Goal: Answer question/provide support: Share knowledge or assist other users

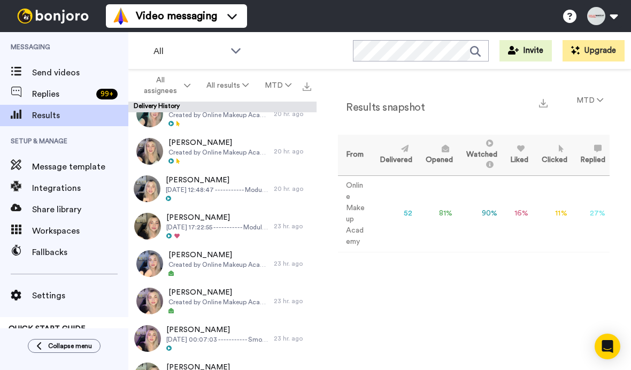
scroll to position [393, 0]
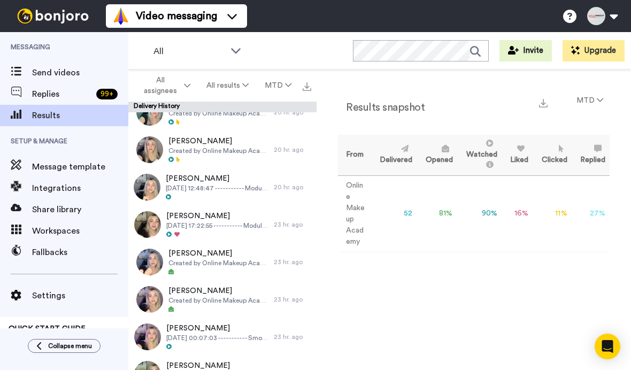
click at [259, 218] on span "[PERSON_NAME]" at bounding box center [217, 216] width 102 height 11
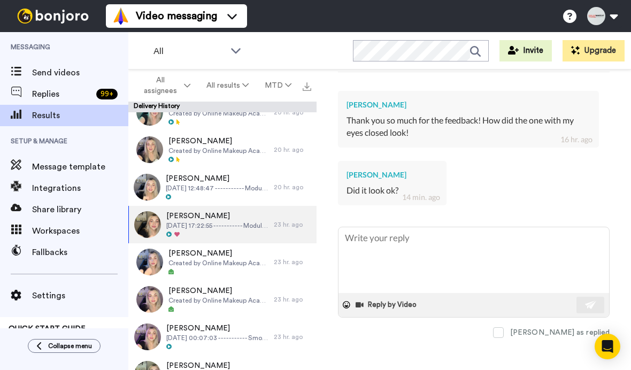
scroll to position [323, 0]
click at [427, 293] on textarea at bounding box center [473, 260] width 271 height 66
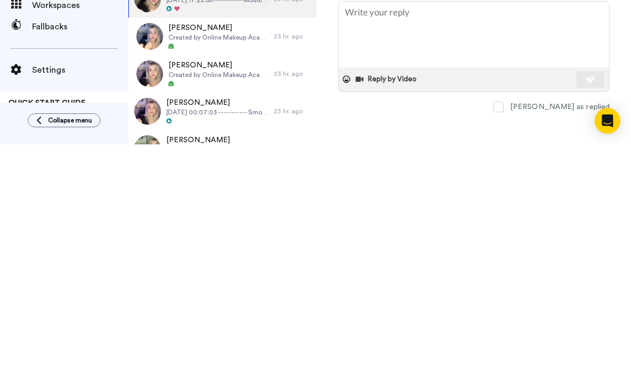
type textarea "H"
type textarea "x"
type textarea "Hi"
type textarea "x"
type textarea "Hi C"
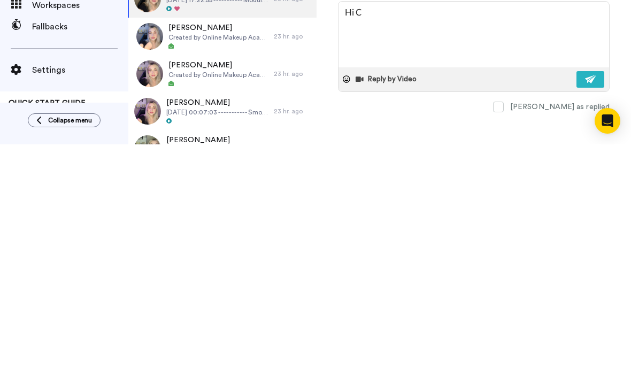
type textarea "x"
type textarea "Hi Ca"
type textarea "x"
type textarea "Hi Cath"
type textarea "x"
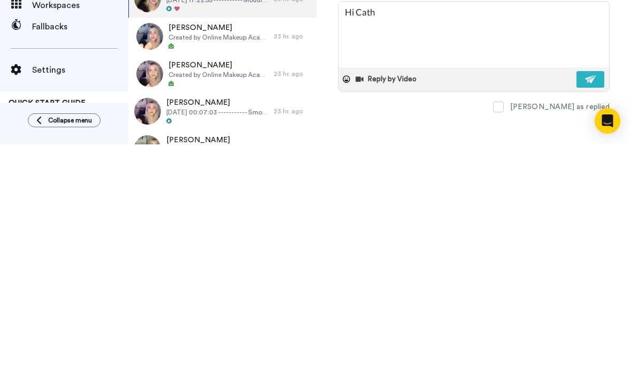
type textarea "Hi Cathe"
type textarea "x"
type textarea "Hi [PERSON_NAME]"
type textarea "x"
type textarea "Hi [PERSON_NAME]"
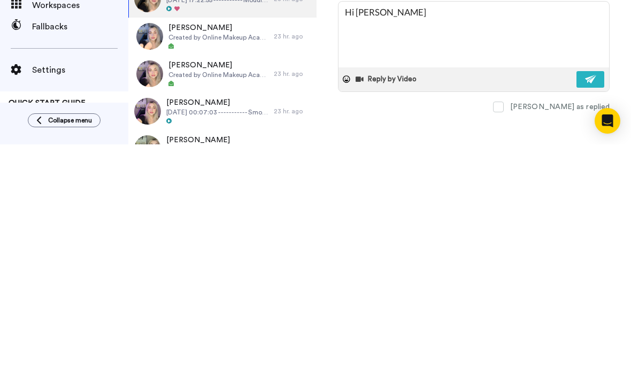
type textarea "x"
type textarea "Hi [PERSON_NAME]"
type textarea "x"
type textarea "Hi [PERSON_NAME]"
type textarea "x"
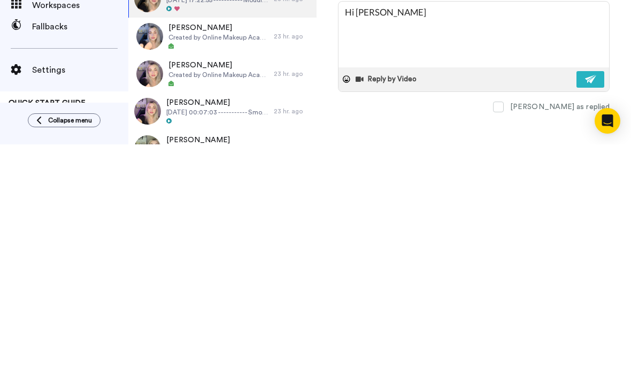
type textarea "Hi [PERSON_NAME],"
type textarea "x"
type textarea "Hi [PERSON_NAME],"
type textarea "x"
type textarea "Hi [PERSON_NAME], I"
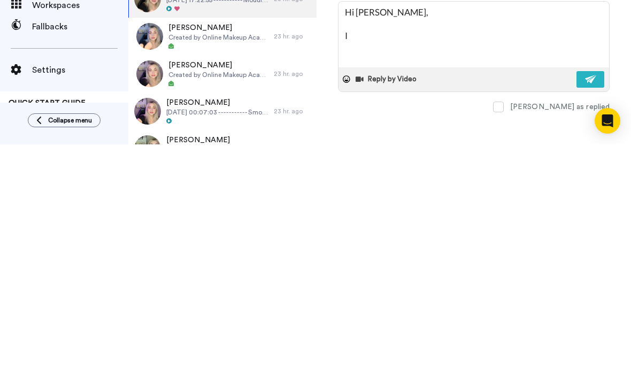
type textarea "x"
type textarea "Hi [PERSON_NAME], It"
type textarea "x"
type textarea "Hi [PERSON_NAME], Its"
type textarea "x"
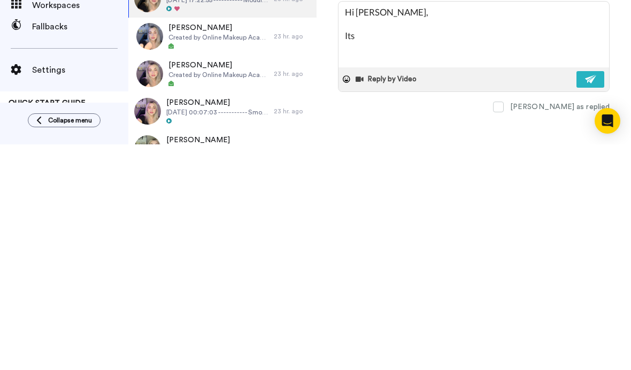
type textarea "Hi [PERSON_NAME], It’s"
type textarea "x"
type textarea "Hi [PERSON_NAME], It’s"
type textarea "x"
type textarea "Hi [PERSON_NAME], It’s g"
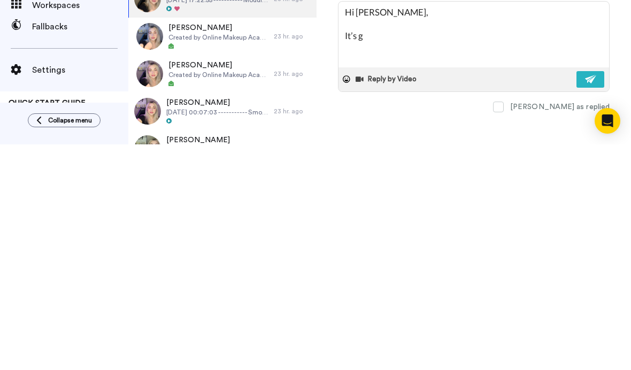
type textarea "x"
type textarea "Hi [PERSON_NAME], It’s gr"
type textarea "x"
type textarea "Hi [PERSON_NAME], It’s gre"
type textarea "x"
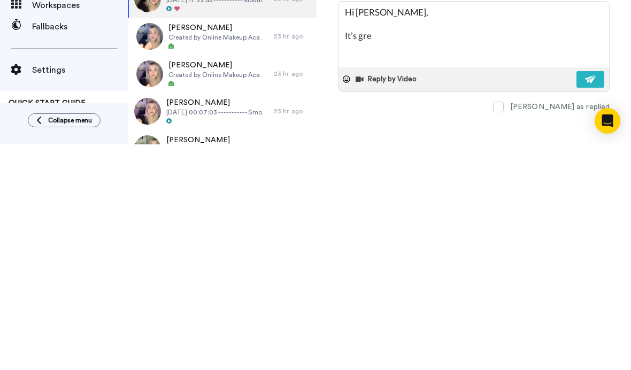
type textarea "Hi [PERSON_NAME], It’s grea"
type textarea "x"
type textarea "Hi [PERSON_NAME], It’s great"
type textarea "x"
type textarea "Hi [PERSON_NAME], It’s great t"
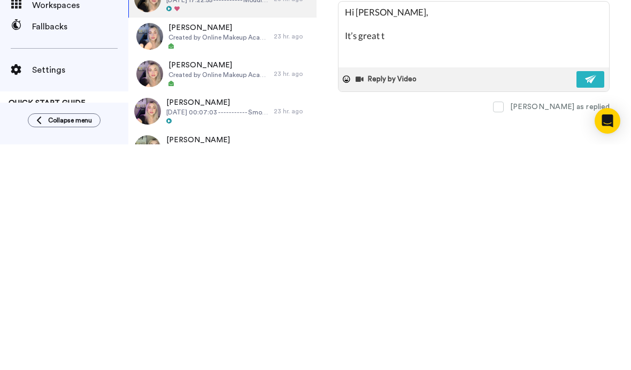
type textarea "x"
type textarea "Hi [PERSON_NAME], It’s great to"
type textarea "x"
type textarea "Hi [PERSON_NAME], It’s great to"
type textarea "x"
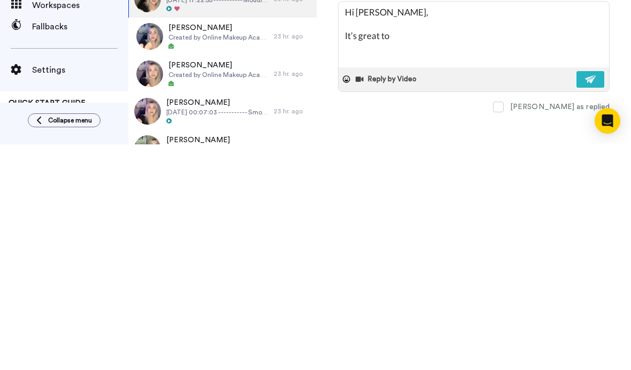
type textarea "Hi [PERSON_NAME], It’s great to h"
type textarea "x"
type textarea "Hi [PERSON_NAME], It’s great to he"
type textarea "x"
type textarea "Hi [PERSON_NAME], It’s great to hea"
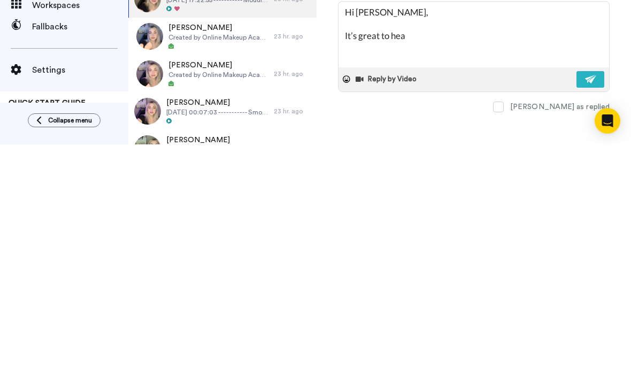
type textarea "x"
type textarea "Hi [PERSON_NAME], It’s great to hear"
type textarea "x"
type textarea "Hi [PERSON_NAME], It’s great to hear"
type textarea "x"
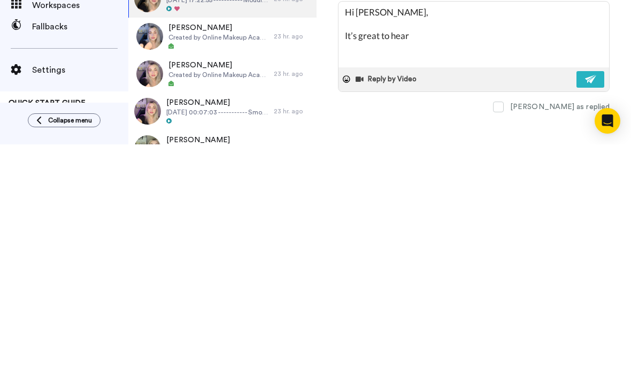
type textarea "Hi [PERSON_NAME], It’s great to hear f"
type textarea "x"
type textarea "Hi [PERSON_NAME], It’s great to hear fr"
type textarea "x"
type textarea "Hi [PERSON_NAME], It’s great to hear fro"
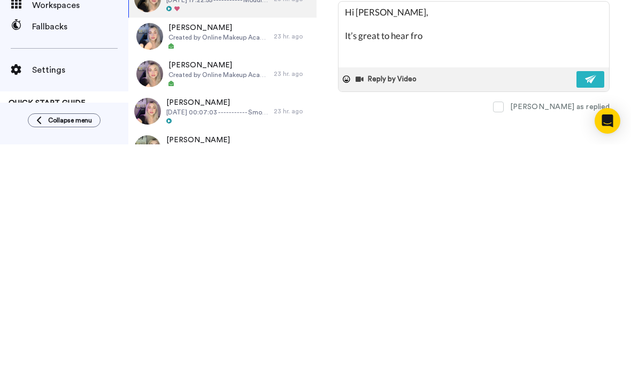
type textarea "x"
type textarea "Hi [PERSON_NAME], It’s great to hear from"
type textarea "x"
type textarea "Hi [PERSON_NAME], It’s great to hear from"
type textarea "x"
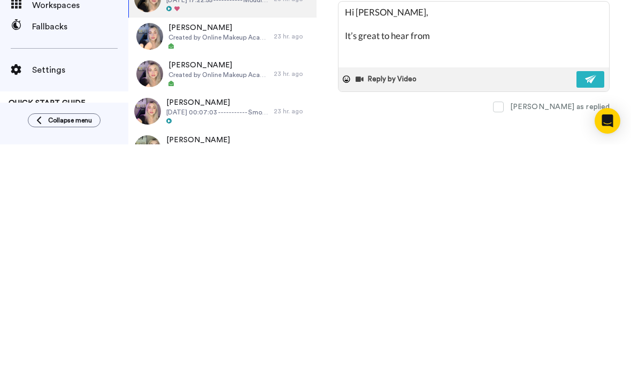
type textarea "Hi [PERSON_NAME], It’s great to hear from y"
type textarea "x"
type textarea "Hi [PERSON_NAME], It’s great to hear from yo"
type textarea "x"
type textarea "Hi [PERSON_NAME], It’s great to hear from you"
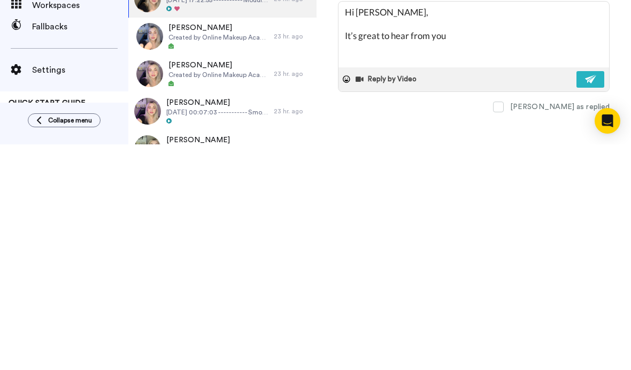
type textarea "x"
type textarea "Hi [PERSON_NAME], It’s great to hear from you!"
type textarea "x"
type textarea "Hi [PERSON_NAME], It’s great to hear from you! Y"
type textarea "x"
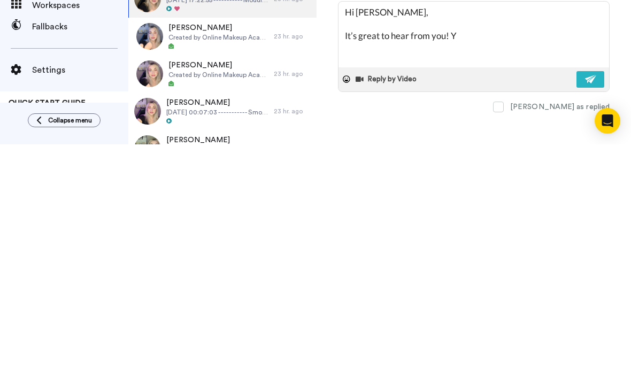
type textarea "Hi [PERSON_NAME], It’s great to hear from you! Ye"
type textarea "x"
type textarea "Hi [PERSON_NAME], It’s great to hear from you! Yes"
type textarea "x"
type textarea "Hi [PERSON_NAME], It’s great to hear from you! Yes,"
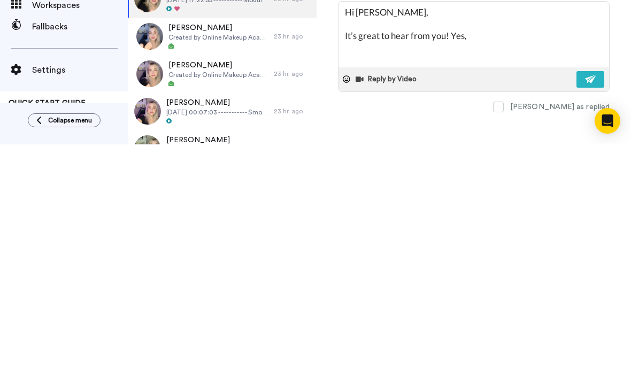
type textarea "x"
type textarea "Hi [PERSON_NAME], It’s great to hear from you! Yes, t"
type textarea "x"
type textarea "Hi [PERSON_NAME], It’s great to hear from you! Yes, th"
type textarea "x"
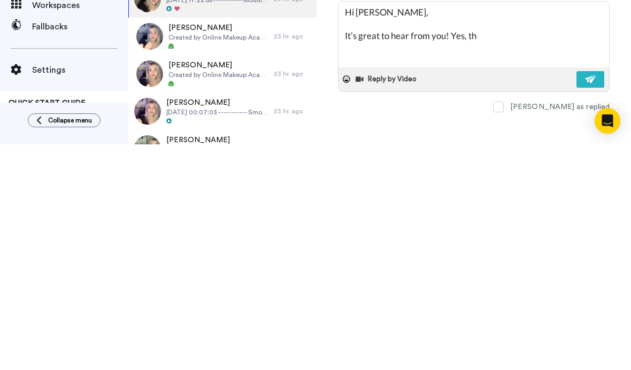
type textarea "Hi [PERSON_NAME], It’s great to hear from you! Yes, the"
type textarea "x"
type textarea "Hi [PERSON_NAME], It’s great to hear from you! Yes, the e"
type textarea "x"
type textarea "Hi [PERSON_NAME], It’s great to hear from you! Yes, the ey"
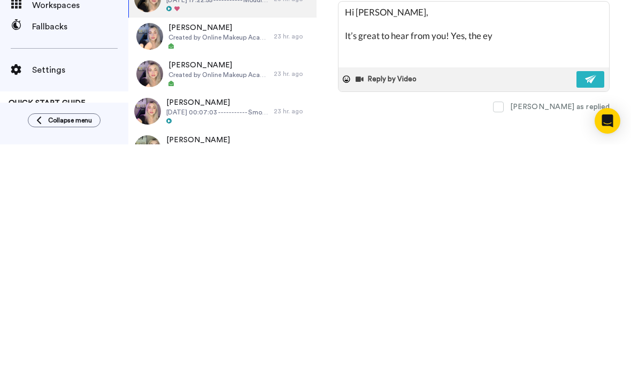
type textarea "x"
type textarea "Hi [PERSON_NAME], It’s great to hear from you! Yes, the eye"
type textarea "x"
type textarea "Hi [PERSON_NAME], It’s great to hear from you! Yes, the eye"
type textarea "x"
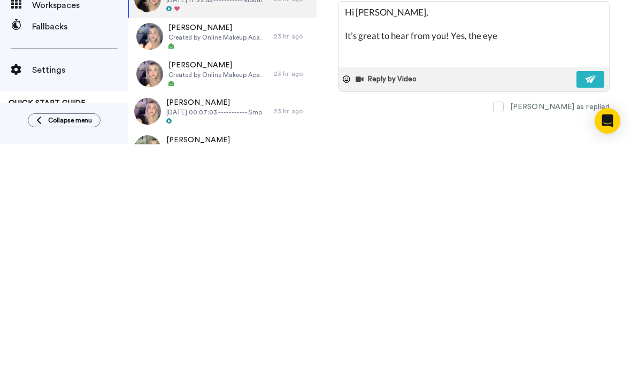
type textarea "Hi [PERSON_NAME], It’s great to hear from you! Yes, the eye c"
type textarea "x"
type textarea "Hi [PERSON_NAME], It’s great to hear from you! Yes, the eye cl"
type textarea "x"
type textarea "Hi [PERSON_NAME], It’s great to hear from you! Yes, the eye clo"
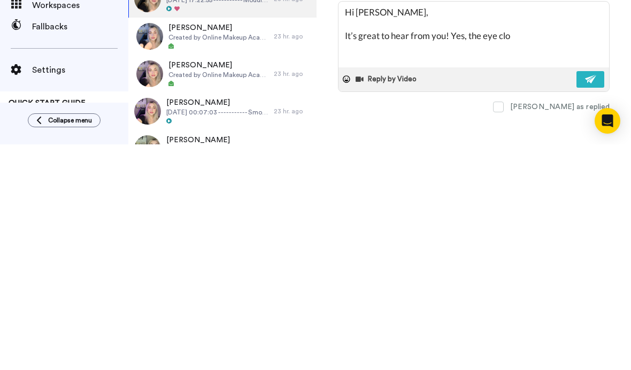
type textarea "x"
type textarea "Hi [PERSON_NAME], It’s great to hear from you! Yes, the eye clos"
type textarea "x"
type textarea "Hi [PERSON_NAME], It’s great to hear from you! Yes, the eye closed"
type textarea "x"
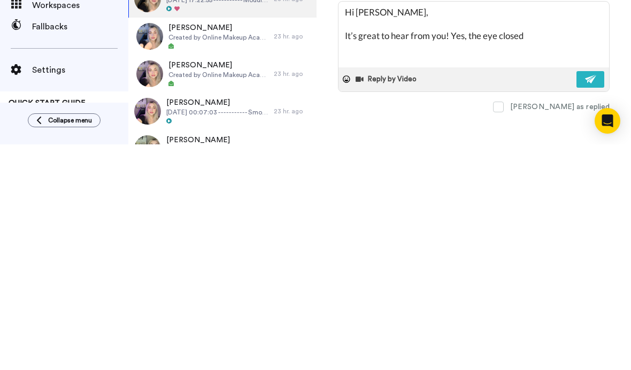
type textarea "Hi [PERSON_NAME], It’s great to hear from you! Yes, the eye closed"
type textarea "x"
type textarea "Hi [PERSON_NAME], It’s great to hear from you! Yes, the eye closed l"
type textarea "x"
type textarea "Hi [PERSON_NAME], It’s great to hear from you! Yes, the eye closed lo"
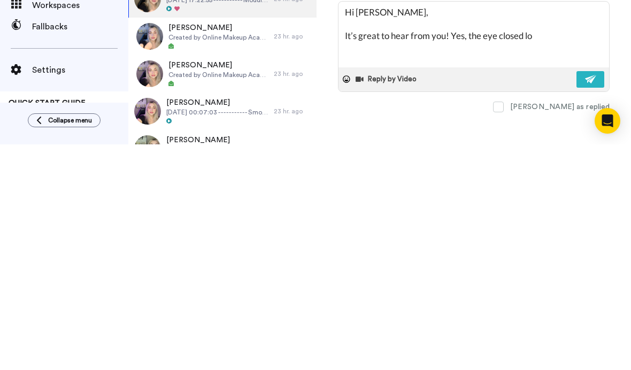
type textarea "x"
type textarea "Hi [PERSON_NAME], It’s great to hear from you! Yes, the eye closed loo"
type textarea "x"
type textarea "Hi [PERSON_NAME], It’s great to hear from you! Yes, the eye closed looke"
type textarea "x"
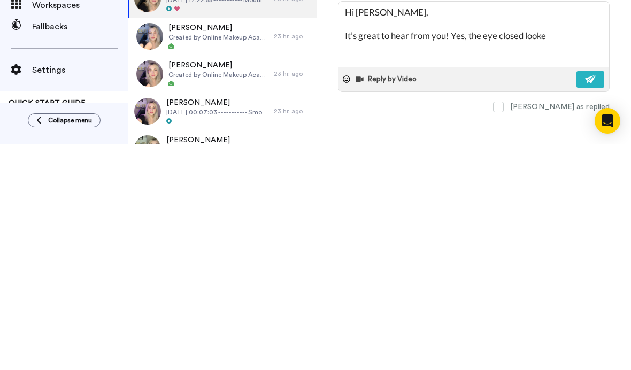
type textarea "Hi [PERSON_NAME], It’s great to hear from you! Yes, the eye closed looked"
type textarea "x"
type textarea "Hi [PERSON_NAME], It’s great to hear from you! Yes, the eye closed looked"
type textarea "x"
type textarea "Hi [PERSON_NAME], It’s great to hear from you! Yes, the eye closed looked g"
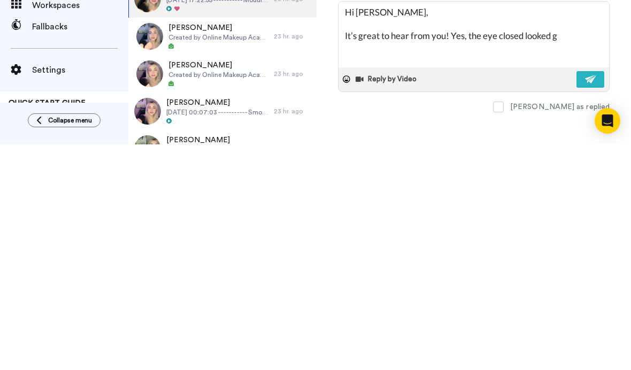
type textarea "x"
type textarea "Hi [PERSON_NAME], It’s great to hear from you! Yes, the eye closed looked gr"
type textarea "x"
type textarea "Hi [PERSON_NAME], It’s great to hear from you! Yes, the eye closed looked gre"
type textarea "x"
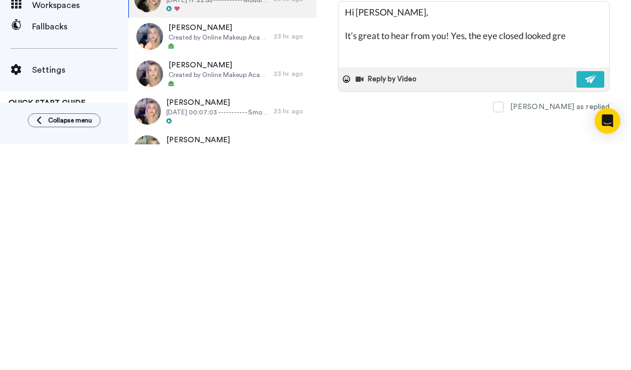
type textarea "Hi [PERSON_NAME], It’s great to hear from you! Yes, the eye closed looked grea"
type textarea "x"
type textarea "Hi [PERSON_NAME], It’s great to hear from you! Yes, the eye closed looked great"
type textarea "x"
type textarea "Hi [PERSON_NAME], It’s great to hear from you! Yes, the eye closed looked great…"
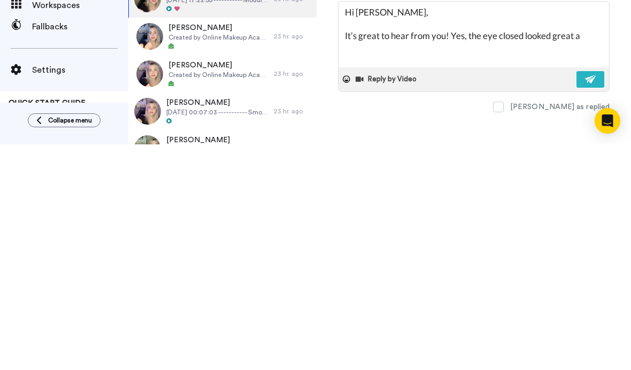
type textarea "x"
type textarea "Hi [PERSON_NAME], It’s great to hear from you! Yes, the eye closed looked great…"
type textarea "x"
type textarea "Hi [PERSON_NAME], It’s great to hear from you! Yes, the eye closed looked great…"
type textarea "x"
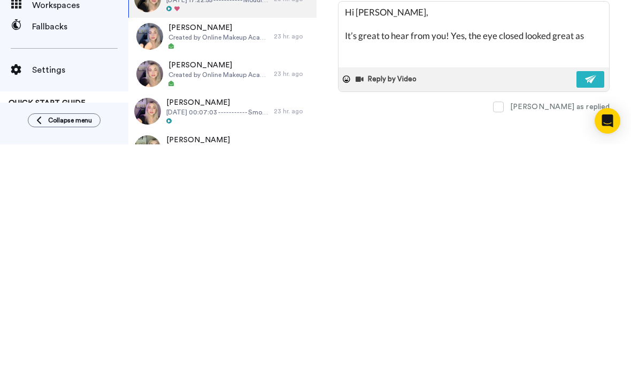
type textarea "Hi [PERSON_NAME], It’s great to hear from you! Yes, the eye closed looked great…"
type textarea "x"
type textarea "Hi [PERSON_NAME], It’s great to hear from you! Yes, the eye closed looked great…"
type textarea "x"
type textarea "Hi [PERSON_NAME], It’s great to hear from you! Yes, the eye closed looked great…"
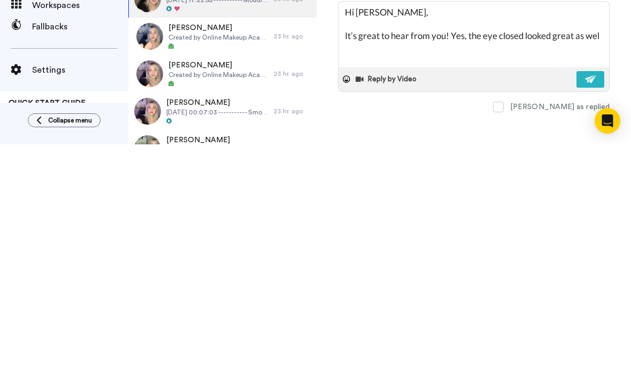
type textarea "x"
type textarea "Hi [PERSON_NAME], It’s great to hear from you! Yes, the eye closed looked great…"
type textarea "x"
type textarea "Hi [PERSON_NAME], It’s great to hear from you! Yes, the eye closed looked great…"
type textarea "x"
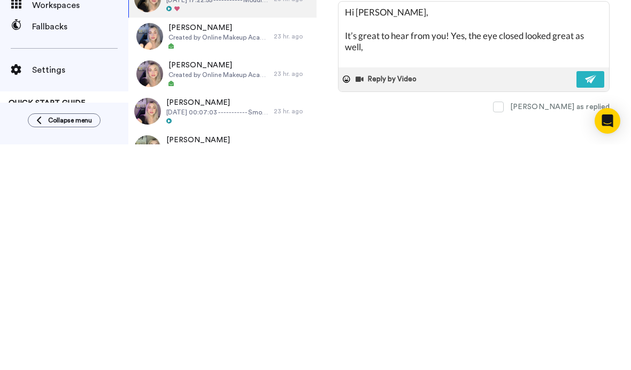
type textarea "Hi [PERSON_NAME], It’s great to hear from you! Yes, the eye closed looked great…"
type textarea "x"
type textarea "Hi [PERSON_NAME], It’s great to hear from you! Yes, the eye closed looked great…"
type textarea "x"
type textarea "Hi [PERSON_NAME], It’s great to hear from you! Yes, the eye closed looked great…"
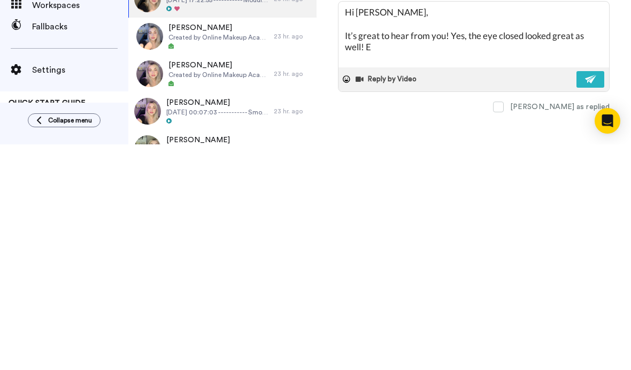
type textarea "x"
type textarea "Hi [PERSON_NAME], It’s great to hear from you! Yes, the eye closed looked great…"
type textarea "x"
type textarea "Hi [PERSON_NAME], It’s great to hear from you! Yes, the eye closed looked great…"
type textarea "x"
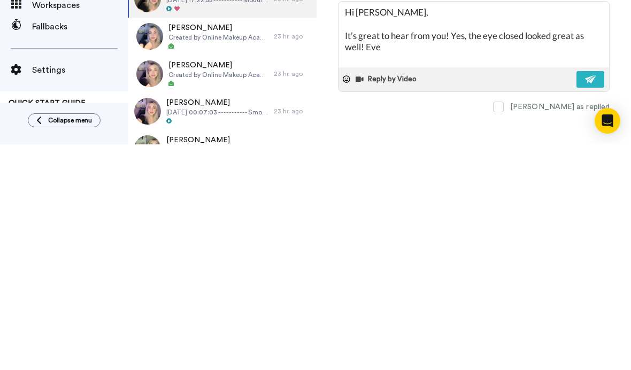
type textarea "Hi [PERSON_NAME], It’s great to hear from you! Yes, the eye closed looked great…"
type textarea "x"
type textarea "Hi [PERSON_NAME], It’s great to hear from you! Yes, the eye closed looked great…"
type textarea "x"
type textarea "Hi [PERSON_NAME], It’s great to hear from you! Yes, the eye closed looked great…"
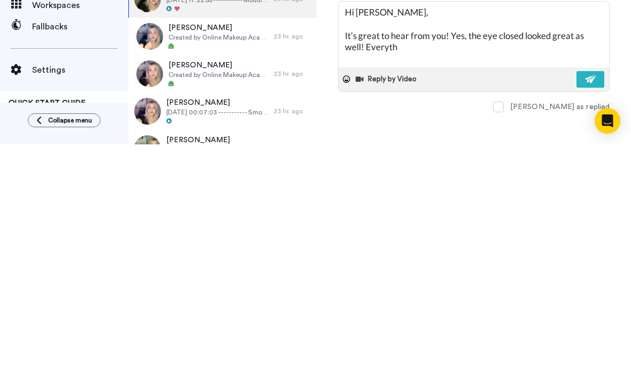
type textarea "x"
type textarea "Hi [PERSON_NAME], It’s great to hear from you! Yes, the eye closed looked great…"
type textarea "x"
type textarea "Hi [PERSON_NAME], It’s great to hear from you! Yes, the eye closed looked great…"
type textarea "x"
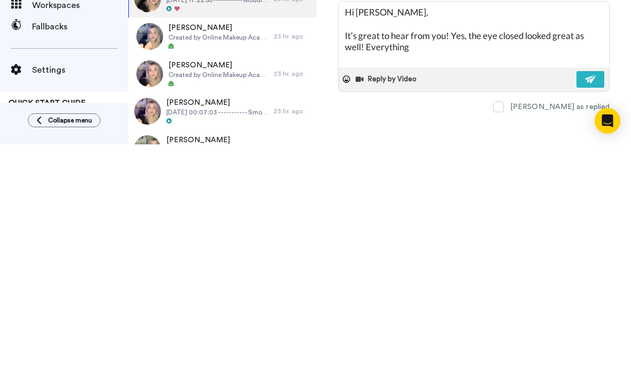
type textarea "Hi [PERSON_NAME], It’s great to hear from you! Yes, the eye closed looked great…"
type textarea "x"
type textarea "Hi [PERSON_NAME], It’s great to hear from you! Yes, the eye closed looked great…"
type textarea "x"
type textarea "Hi [PERSON_NAME], It’s great to hear from you! Yes, the eye closed looked great…"
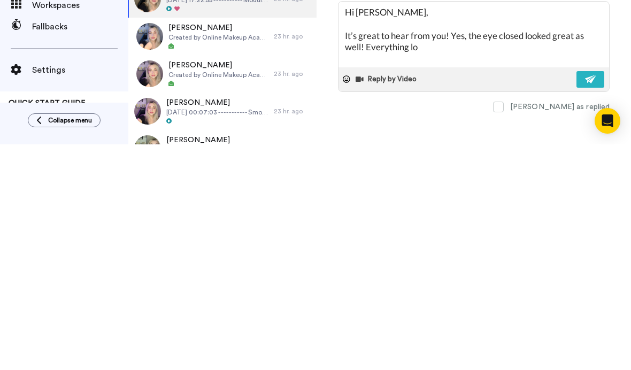
type textarea "x"
type textarea "Hi [PERSON_NAME], It’s great to hear from you! Yes, the eye closed looked great…"
type textarea "x"
type textarea "Hi [PERSON_NAME], It’s great to hear from you! Yes, the eye closed looked great…"
type textarea "x"
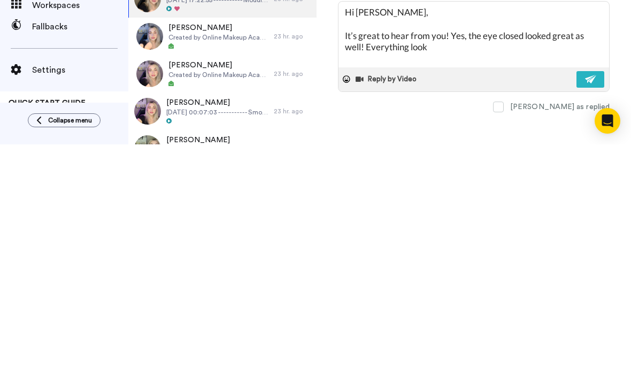
type textarea "Hi [PERSON_NAME], It’s great to hear from you! Yes, the eye closed looked great…"
type textarea "x"
type textarea "Hi [PERSON_NAME], It’s great to hear from you! Yes, the eye closed looked great…"
type textarea "x"
type textarea "Hi [PERSON_NAME], It’s great to hear from you! Yes, the eye closed looked great…"
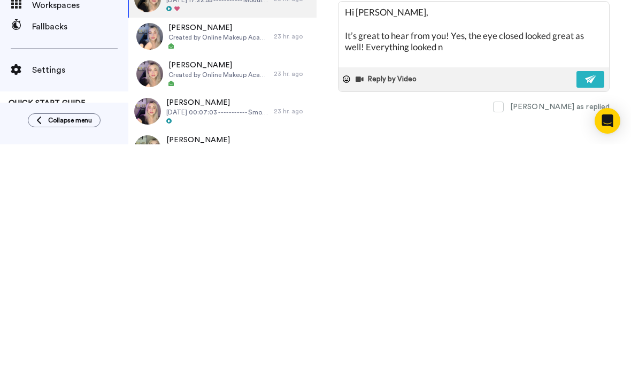
type textarea "x"
type textarea "Hi [PERSON_NAME], It’s great to hear from you! Yes, the eye closed looked great…"
type textarea "x"
type textarea "Hi [PERSON_NAME], It’s great to hear from you! Yes, the eye closed looked great…"
type textarea "x"
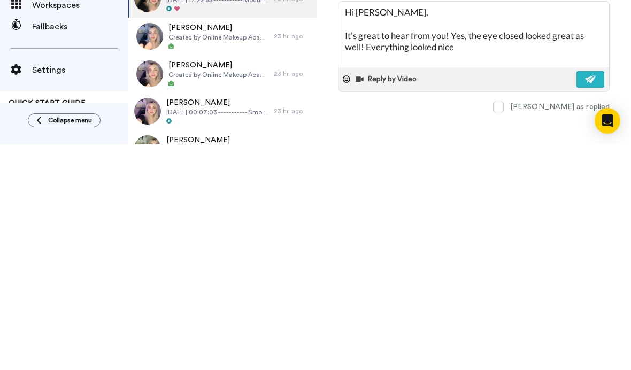
type textarea "Hi [PERSON_NAME], It’s great to hear from you! Yes, the eye closed looked great…"
type textarea "x"
type textarea "Hi [PERSON_NAME], It’s great to hear from you! Yes, the eye closed looked great…"
type textarea "x"
type textarea "Hi [PERSON_NAME], It’s great to hear from you! Yes, the eye closed looked great…"
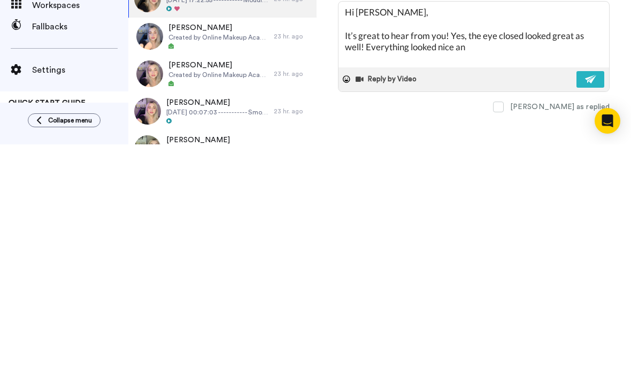
type textarea "x"
type textarea "Hi [PERSON_NAME], It’s great to hear from you! Yes, the eye closed looked great…"
type textarea "x"
type textarea "Hi [PERSON_NAME], It’s great to hear from you! Yes, the eye closed looked great…"
type textarea "x"
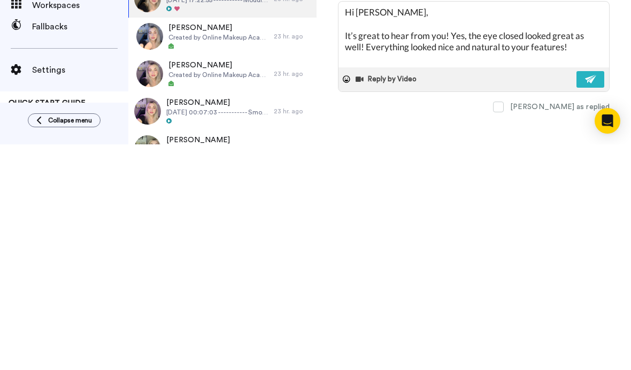
click at [446, 227] on textarea "Hi [PERSON_NAME], It’s great to hear from you! Yes, the eye closed looked great…" at bounding box center [473, 260] width 271 height 66
click at [367, 227] on textarea "Hi [PERSON_NAME], It’s great to hear from you! Yes, the eye closed looked great…" at bounding box center [473, 260] width 271 height 66
click at [579, 227] on textarea "Hi [PERSON_NAME], It’s great to hear from you! Yes, the eye closed looked great…" at bounding box center [473, 260] width 271 height 66
click at [575, 293] on div "Reply by Video" at bounding box center [473, 305] width 271 height 24
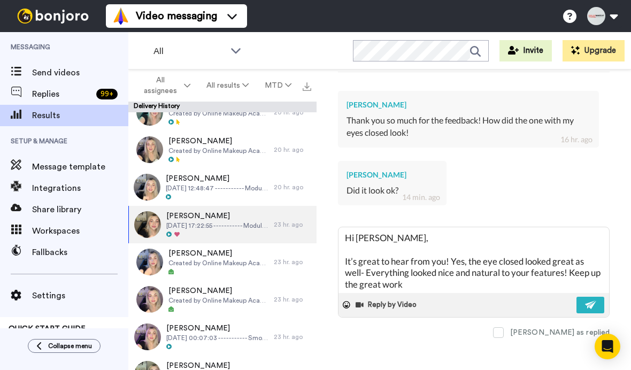
click at [578, 313] on button at bounding box center [590, 305] width 28 height 17
